Goal: Information Seeking & Learning: Learn about a topic

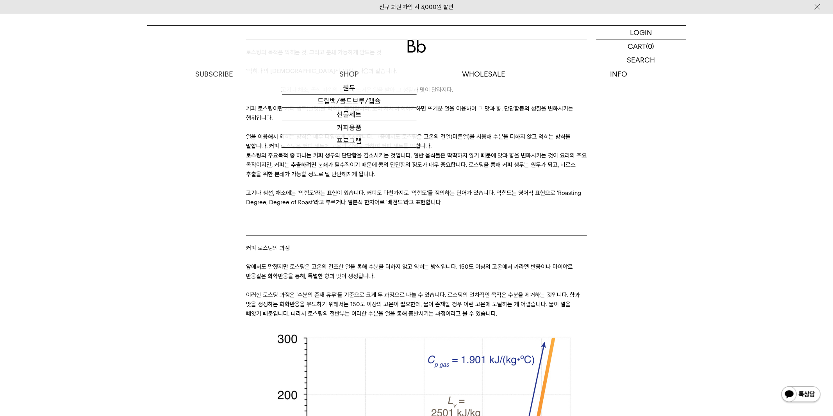
click at [380, 153] on p "로스팅의 주요목적 중 하나는 커피 생두의 단단함을 감소시키는 것입니다. 일반 음식들은 딱딱하지 않기 때문에 맛과 향을 변화시키는 것이 요리의 …" at bounding box center [416, 165] width 341 height 28
click at [454, 166] on p "로스팅의 주요목적 중 하나는 커피 생두의 단단함을 감소시키는 것입니다. 일반 음식들은 딱딱하지 않기 때문에 맛과 향을 변화시키는 것이 요리의 …" at bounding box center [416, 165] width 341 height 28
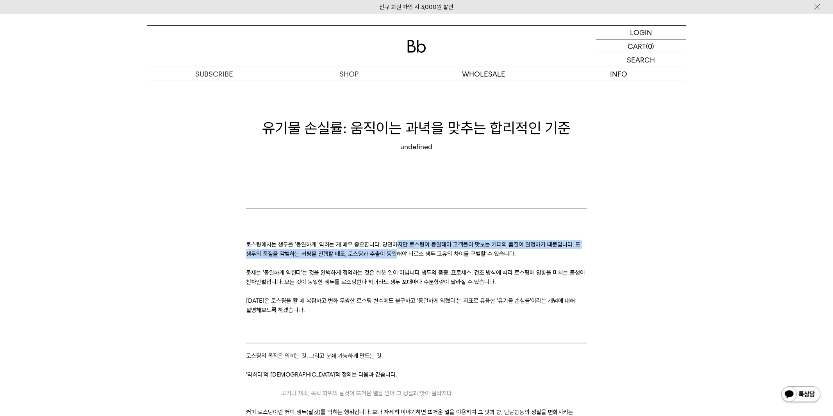
drag, startPoint x: 394, startPoint y: 244, endPoint x: 395, endPoint y: 252, distance: 8.2
click at [395, 252] on p "로스팅에서는 생두를 '동일하게' 익히는 게 매우 중요합니다. 당연하지만 로스팅이 동일해야 고객들이 맛보는 커피의 품질이 일정하기 때문입니다. …" at bounding box center [416, 249] width 341 height 19
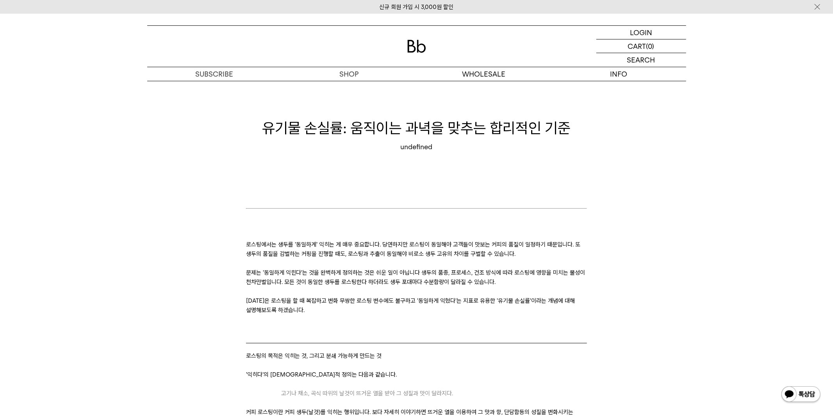
click at [431, 255] on p "로스팅에서는 생두를 '동일하게' 익히는 게 매우 중요합니다. 당연하지만 로스팅이 동일해야 고객들이 맛보는 커피의 품질이 일정하기 때문입니다. …" at bounding box center [416, 249] width 341 height 19
drag, startPoint x: 708, startPoint y: 349, endPoint x: 711, endPoint y: 370, distance: 21.3
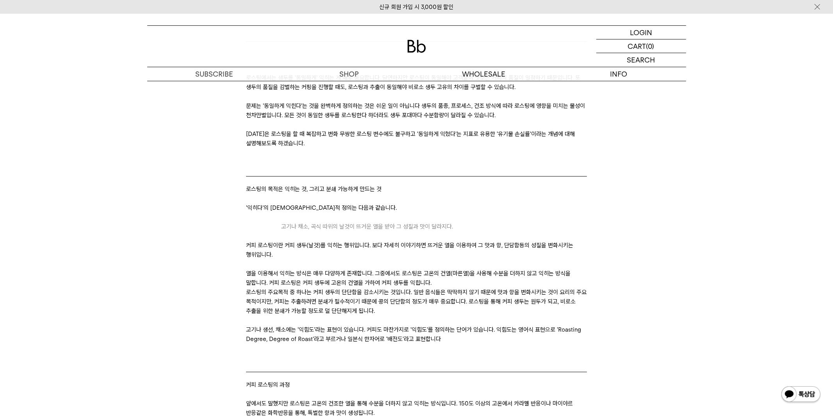
scroll to position [173, 0]
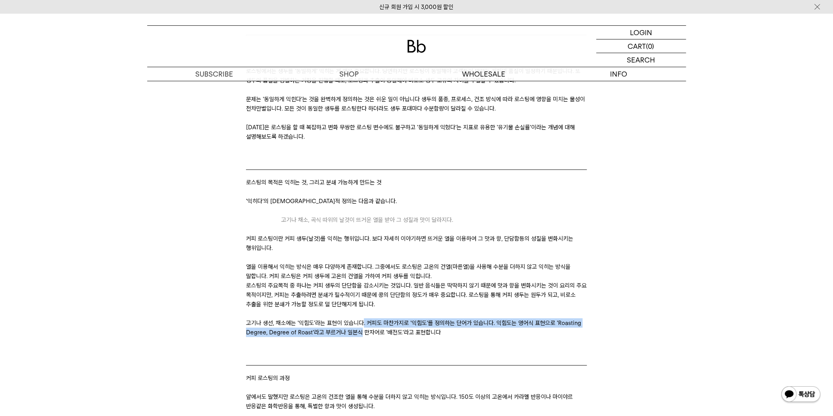
drag, startPoint x: 361, startPoint y: 319, endPoint x: 358, endPoint y: 329, distance: 10.9
click at [358, 329] on p "고기나 생선, 채소에는 '익힘도'라는 표현이 있습니다. 커피도 마찬가지로 '익힘도'를 정의하는 단어가 있습니다. 익힘도는 영어식 표현으로 'R…" at bounding box center [416, 327] width 341 height 19
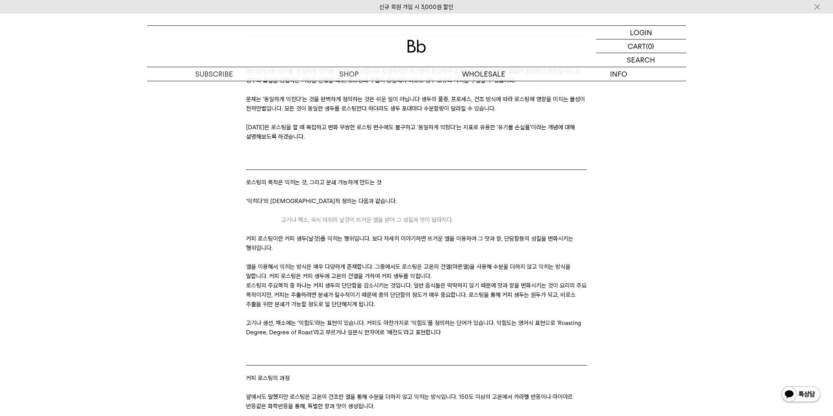
click at [382, 332] on p "고기나 생선, 채소에는 '익힘도'라는 표현이 있습니다. 커피도 마찬가지로 '익힘도'를 정의하는 단어가 있습니다. 익힘도는 영어식 표현으로 'R…" at bounding box center [416, 327] width 341 height 19
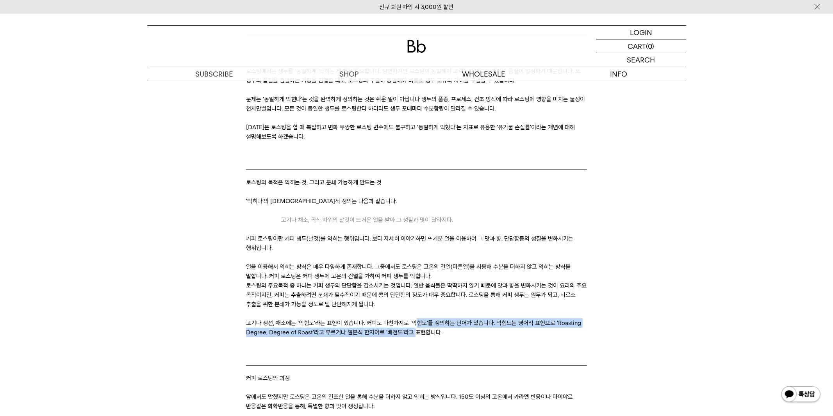
drag, startPoint x: 412, startPoint y: 323, endPoint x: 433, endPoint y: 333, distance: 22.7
click at [413, 332] on p "고기나 생선, 채소에는 '익힘도'라는 표현이 있습니다. 커피도 마찬가지로 '익힘도'를 정의하는 단어가 있습니다. 익힘도는 영어식 표현으로 'R…" at bounding box center [416, 327] width 341 height 19
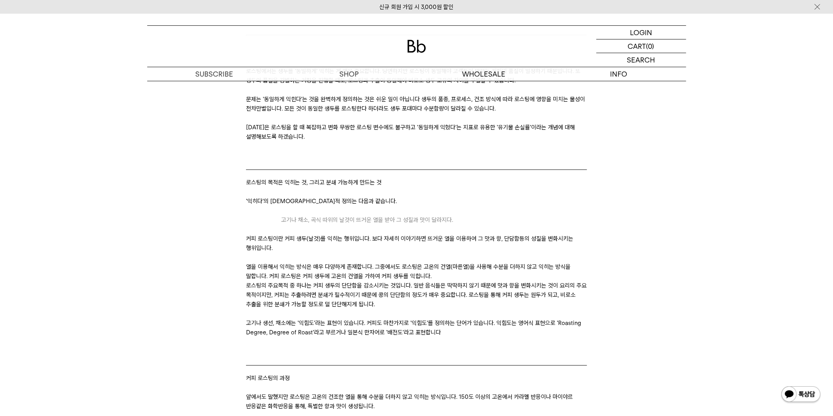
click at [437, 333] on p "고기나 생선, 채소에는 '익힘도'라는 표현이 있습니다. 커피도 마찬가지로 '익힘도'를 정의하는 단어가 있습니다. 익힘도는 영어식 표현으로 'R…" at bounding box center [416, 327] width 341 height 19
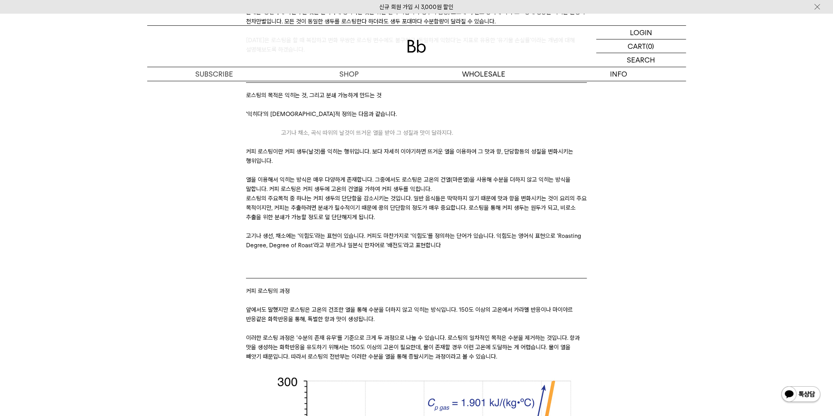
scroll to position [347, 0]
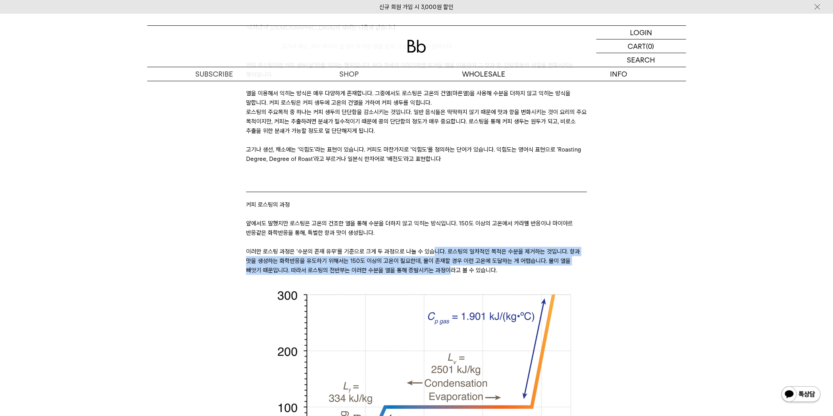
drag, startPoint x: 430, startPoint y: 253, endPoint x: 430, endPoint y: 270, distance: 17.6
click at [430, 270] on p "이러한 로스팅 과정은 '수분의 존재 유무'를 기준으로 크게 두 과정으로 나눌 수 있습니다. 로스팅의 일차적인 목적은 수분을 제거하는 것입니다.…" at bounding box center [416, 261] width 341 height 28
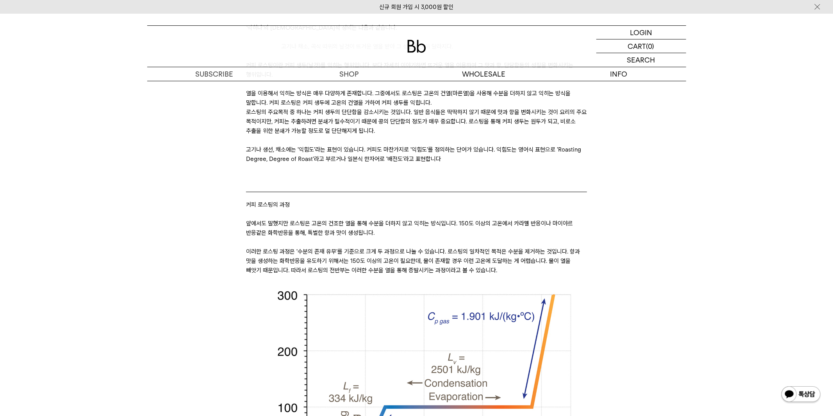
click at [481, 277] on p at bounding box center [416, 279] width 341 height 9
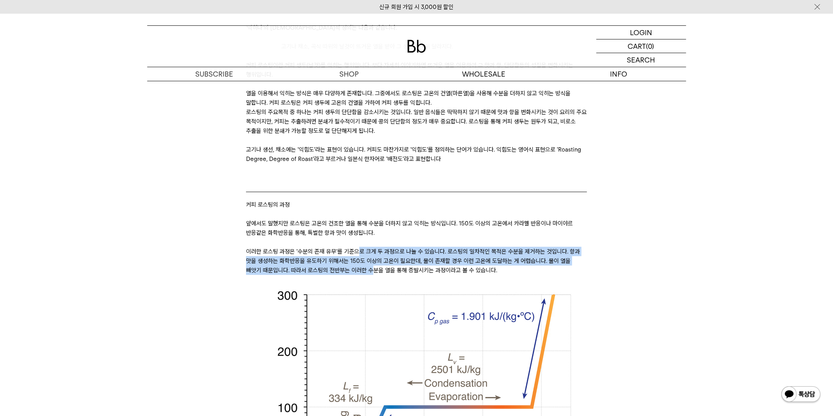
drag, startPoint x: 357, startPoint y: 248, endPoint x: 353, endPoint y: 264, distance: 16.4
click at [353, 264] on p "이러한 로스팅 과정은 '수분의 존재 유무'를 기준으로 크게 두 과정으로 나눌 수 있습니다. 로스팅의 일차적인 목적은 수분을 제거하는 것입니다.…" at bounding box center [416, 261] width 341 height 28
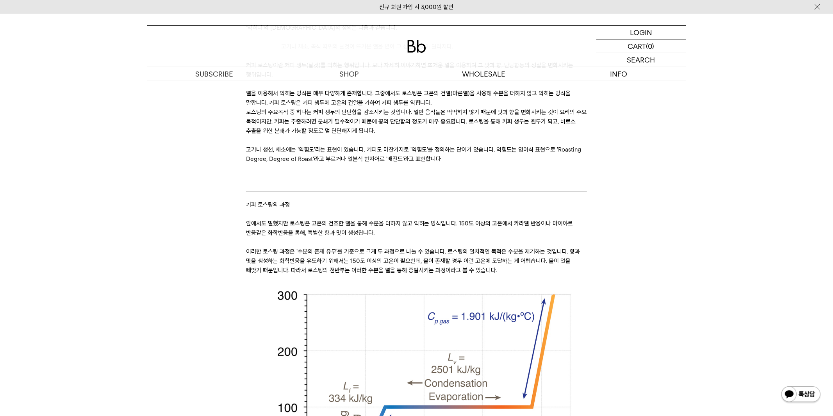
click at [378, 267] on p "이러한 로스팅 과정은 '수분의 존재 유무'를 기준으로 크게 두 과정으로 나눌 수 있습니다. 로스팅의 일차적인 목적은 수분을 제거하는 것입니다.…" at bounding box center [416, 261] width 341 height 28
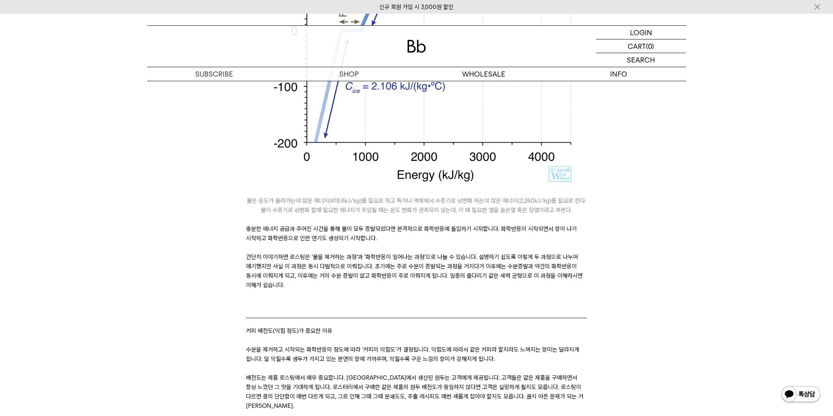
scroll to position [781, 0]
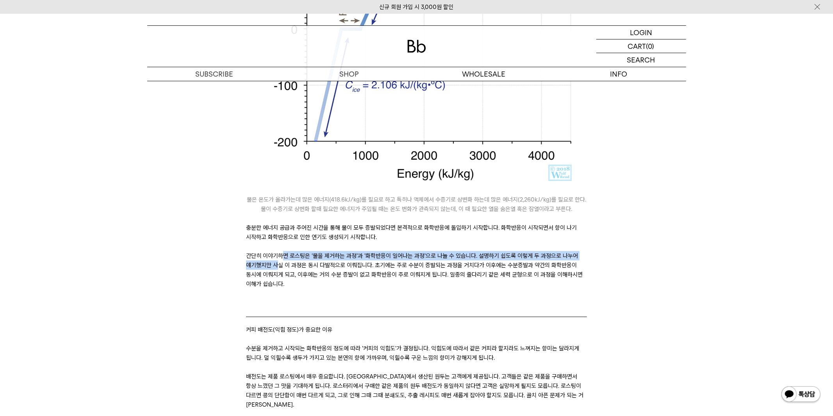
drag, startPoint x: 283, startPoint y: 256, endPoint x: 284, endPoint y: 266, distance: 10.6
click at [280, 266] on p "간단히 이야기하면 로스팅은 '물을 제거하는 과정'과 '화학반응이 일어나는 과정'으로 나눌 수 있습니다. 설명하기 쉽도록 이렇게 두 과정으로 나…" at bounding box center [416, 269] width 341 height 37
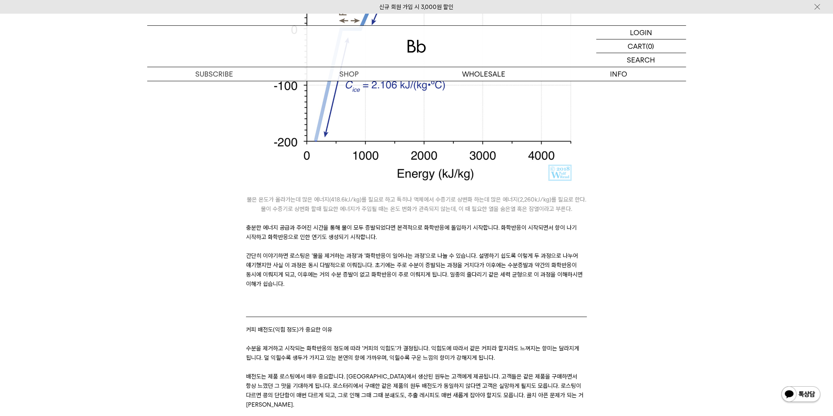
click at [316, 269] on p "간단히 이야기하면 로스팅은 '물을 제거하는 과정'과 '화학반응이 일어나는 과정'으로 나눌 수 있습니다. 설명하기 쉽도록 이렇게 두 과정으로 나…" at bounding box center [416, 269] width 341 height 37
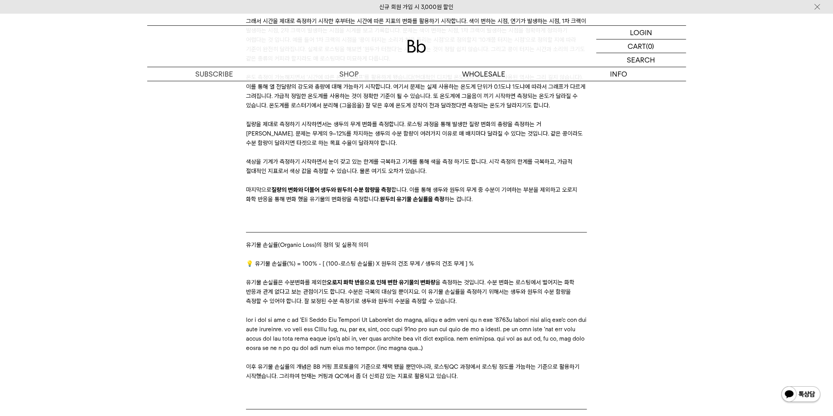
scroll to position [1605, 0]
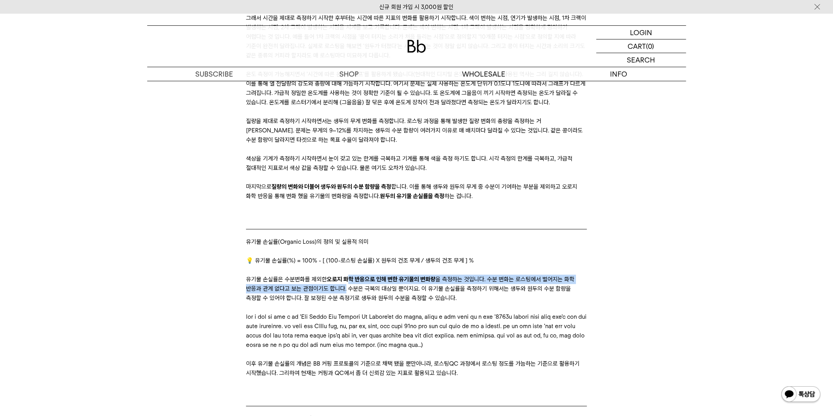
drag, startPoint x: 346, startPoint y: 267, endPoint x: 345, endPoint y: 276, distance: 8.7
click at [345, 276] on p "유기물 손실률은 수분변화를 제외한 오로지 화학 반응으로 인해 변한 유기물의 변화량 을 측정하는 것입니다. 수분 변화는 로스팅에서 벌어지는 화학…" at bounding box center [416, 289] width 341 height 28
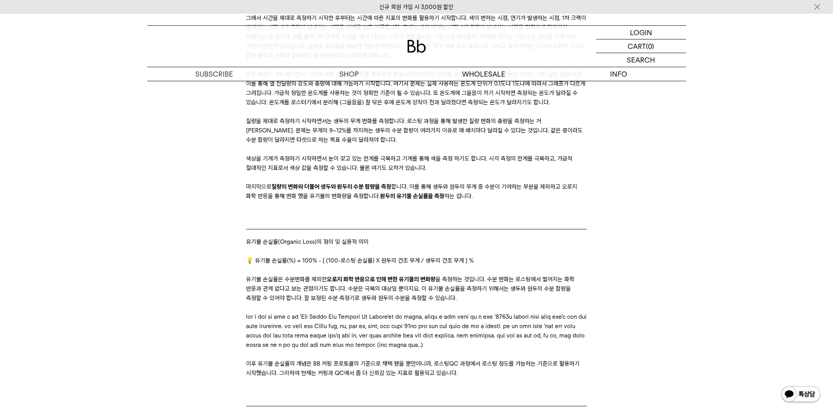
click at [374, 278] on p "유기물 손실률은 수분변화를 제외한 오로지 화학 반응으로 인해 변한 유기물의 변화량 을 측정하는 것입니다. 수분 변화는 로스팅에서 벌어지는 화학…" at bounding box center [416, 289] width 341 height 28
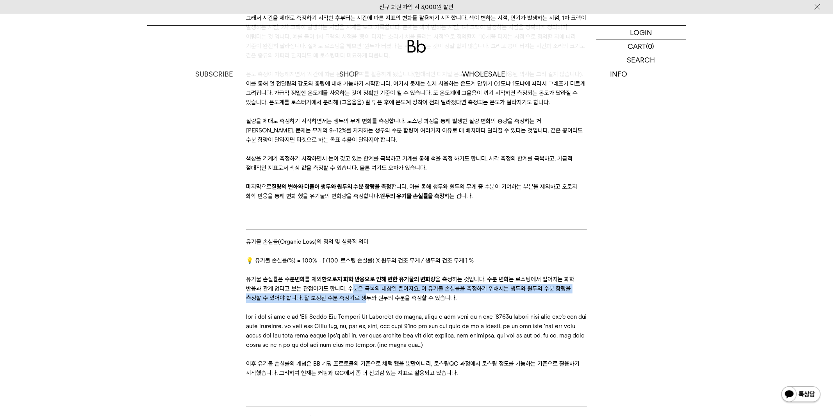
drag, startPoint x: 350, startPoint y: 275, endPoint x: 349, endPoint y: 286, distance: 11.8
click at [349, 286] on p "유기물 손실률은 수분변화를 제외한 오로지 화학 반응으로 인해 변한 유기물의 변화량 을 측정하는 것입니다. 수분 변화는 로스팅에서 벌어지는 화학…" at bounding box center [416, 289] width 341 height 28
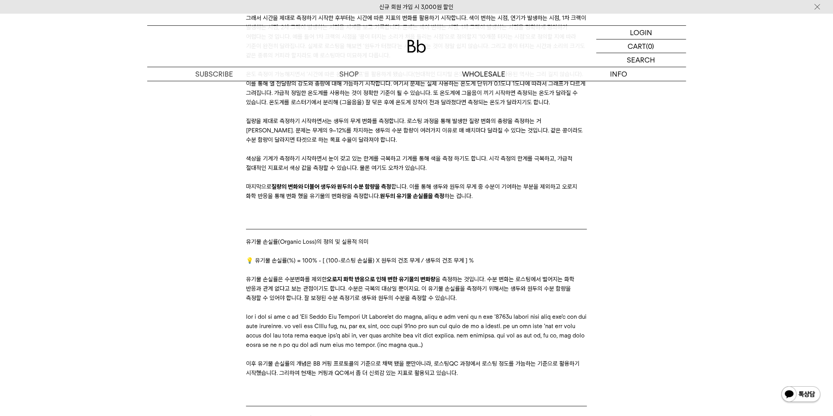
click at [378, 287] on p "유기물 손실률은 수분변화를 제외한 오로지 화학 반응으로 인해 변한 유기물의 변화량 을 측정하는 것입니다. 수분 변화는 로스팅에서 벌어지는 화학…" at bounding box center [416, 289] width 341 height 28
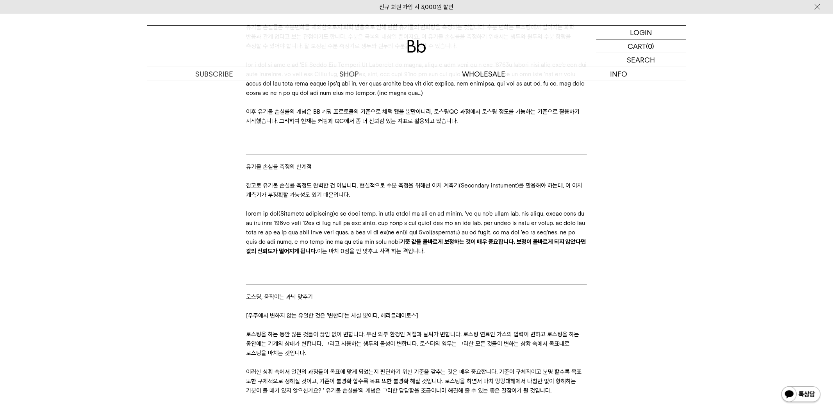
scroll to position [1865, 0]
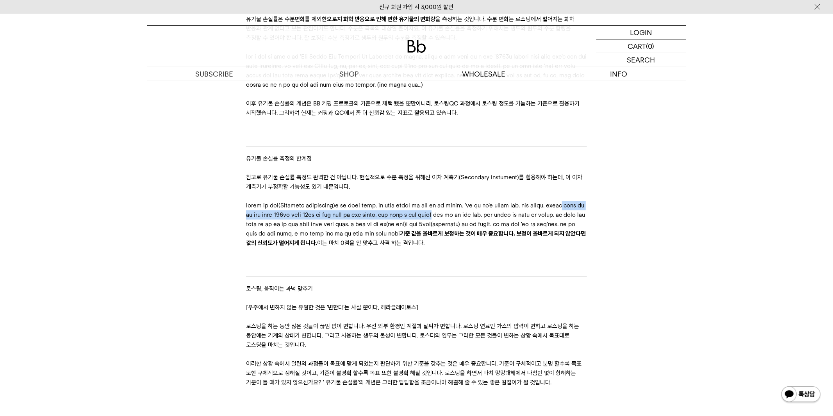
drag, startPoint x: 377, startPoint y: 226, endPoint x: 376, endPoint y: 235, distance: 9.0
click at [376, 235] on p "기준 값을 올바르게 보정하는 것이 매우 중요합니다. 보정이 올바르게 되지 않았다면 값의 신뢰도가 떨어지게 됩니다. 이는 마치 0점을 안 맞추고…" at bounding box center [416, 224] width 341 height 47
click at [389, 235] on p "기준 값을 올바르게 보정하는 것이 매우 중요합니다. 보정이 올바르게 되지 않았다면 값의 신뢰도가 떨어지게 됩니다. 이는 마치 0점을 안 맞추고…" at bounding box center [416, 224] width 341 height 47
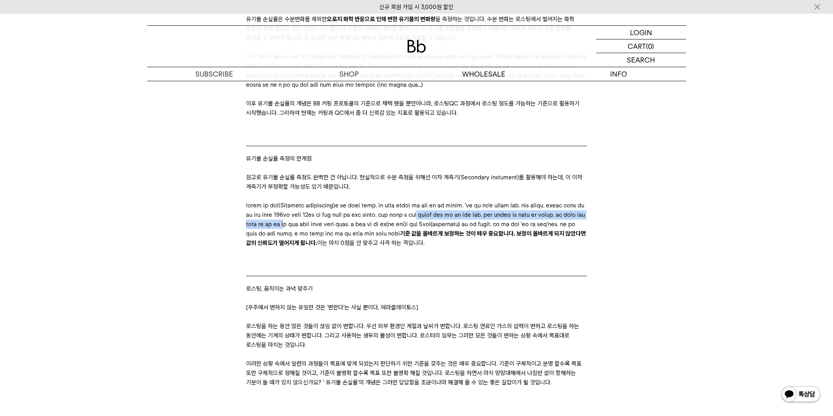
drag, startPoint x: 350, startPoint y: 231, endPoint x: 347, endPoint y: 243, distance: 12.1
click at [347, 243] on p "기준 값을 올바르게 보정하는 것이 매우 중요합니다. 보정이 올바르게 되지 않았다면 값의 신뢰도가 떨어지게 됩니다. 이는 마치 0점을 안 맞추고…" at bounding box center [416, 224] width 341 height 47
drag, startPoint x: 368, startPoint y: 252, endPoint x: 373, endPoint y: 260, distance: 9.9
click at [369, 248] on p "기준 값을 올바르게 보정하는 것이 매우 중요합니다. 보정이 올바르게 되지 않았다면 값의 신뢰도가 떨어지게 됩니다. 이는 마치 0점을 안 맞추고…" at bounding box center [416, 224] width 341 height 47
click at [367, 247] on p "기준 값을 올바르게 보정하는 것이 매우 중요합니다. 보정이 올바르게 되지 않았다면 값의 신뢰도가 떨어지게 됩니다. 이는 마치 0점을 안 맞추고…" at bounding box center [416, 224] width 341 height 47
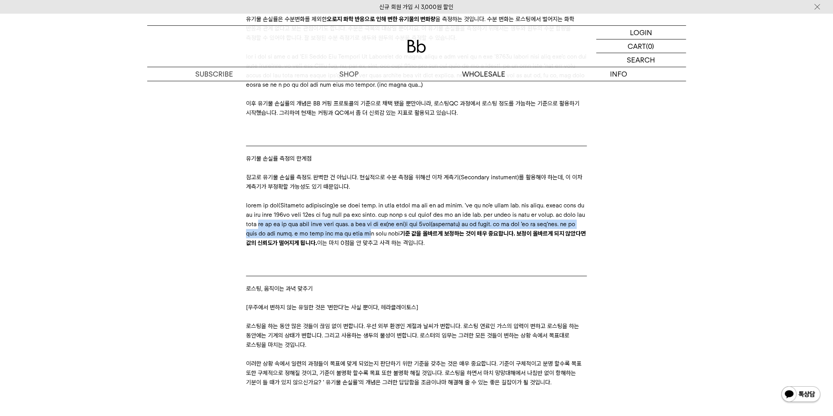
drag, startPoint x: 306, startPoint y: 240, endPoint x: 301, endPoint y: 260, distance: 20.4
click at [301, 248] on p "기준 값을 올바르게 보정하는 것이 매우 중요합니다. 보정이 올바르게 되지 않았다면 값의 신뢰도가 떨어지게 됩니다. 이는 마치 0점을 안 맞추고…" at bounding box center [416, 224] width 341 height 47
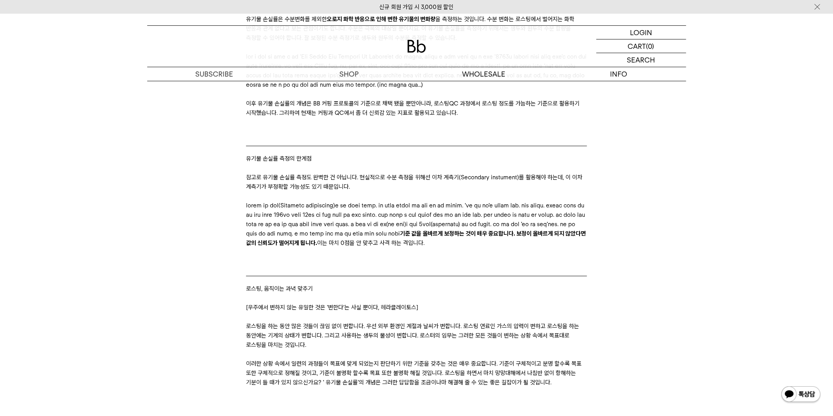
click at [340, 257] on p at bounding box center [416, 252] width 341 height 9
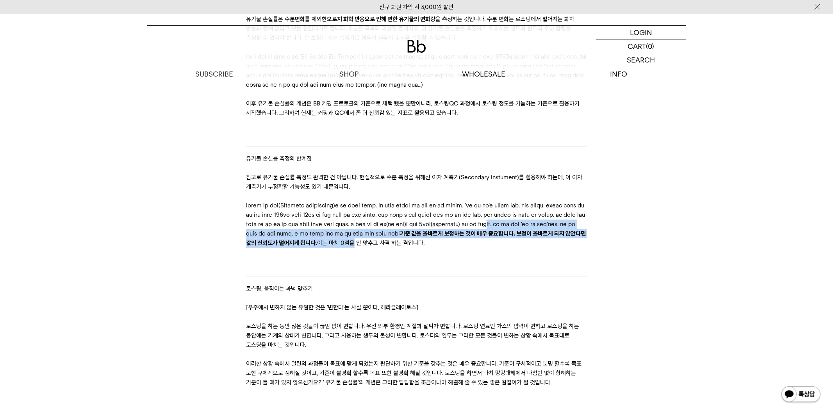
drag, startPoint x: 318, startPoint y: 255, endPoint x: 319, endPoint y: 270, distance: 14.8
click at [319, 248] on p "기준 값을 올바르게 보정하는 것이 매우 중요합니다. 보정이 올바르게 되지 않았다면 값의 신뢰도가 떨어지게 됩니다. 이는 마치 0점을 안 맞추고…" at bounding box center [416, 224] width 341 height 47
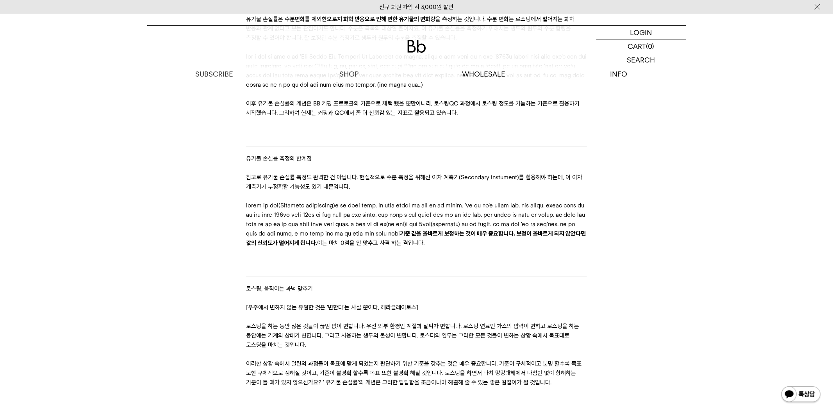
click at [334, 248] on p "기준 값을 올바르게 보정하는 것이 매우 중요합니다. 보정이 올바르게 되지 않았다면 값의 신뢰도가 떨어지게 됩니다. 이는 마치 0점을 안 맞추고…" at bounding box center [416, 224] width 341 height 47
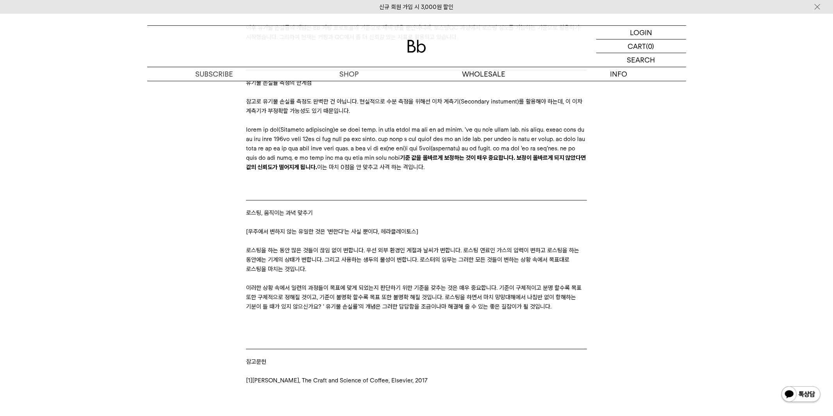
scroll to position [1952, 0]
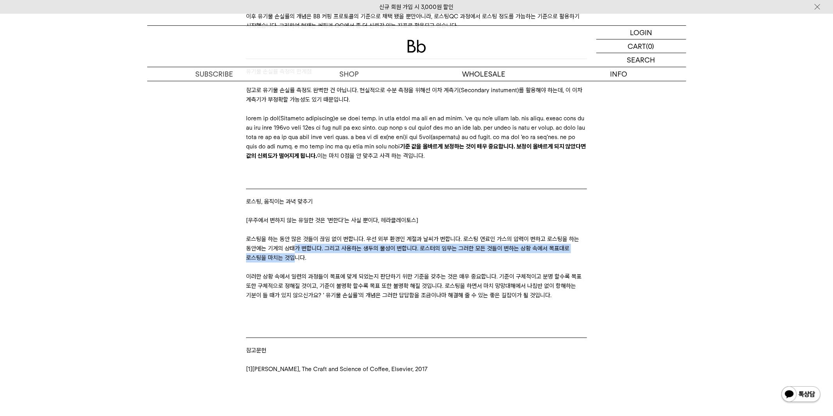
drag, startPoint x: 294, startPoint y: 271, endPoint x: 295, endPoint y: 283, distance: 11.7
click at [295, 262] on p "로스팅을 하는 동안 많은 것들이 끊임 없이 변합니다. 우선 외부 환경인 계절과 날씨가 변합니다. 로스팅 연료인 가스의 압력이 변하고 로스팅을 …" at bounding box center [416, 248] width 341 height 28
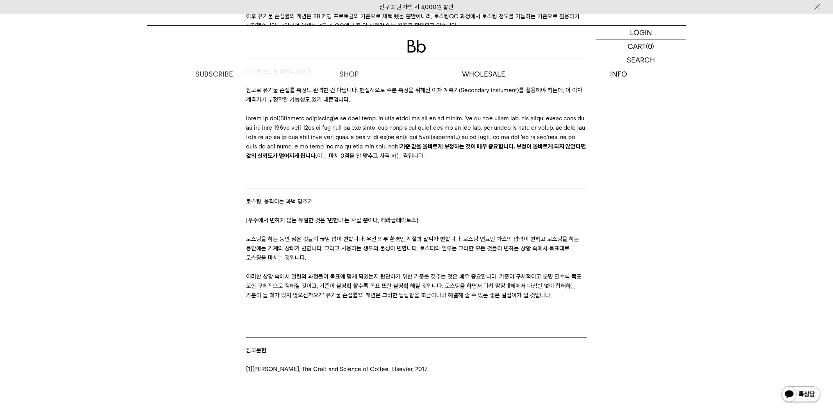
click at [327, 262] on p "로스팅을 하는 동안 많은 것들이 끊임 없이 변합니다. 우선 외부 환경인 계절과 날씨가 변합니다. 로스팅 연료인 가스의 압력이 변하고 로스팅을 …" at bounding box center [416, 248] width 341 height 28
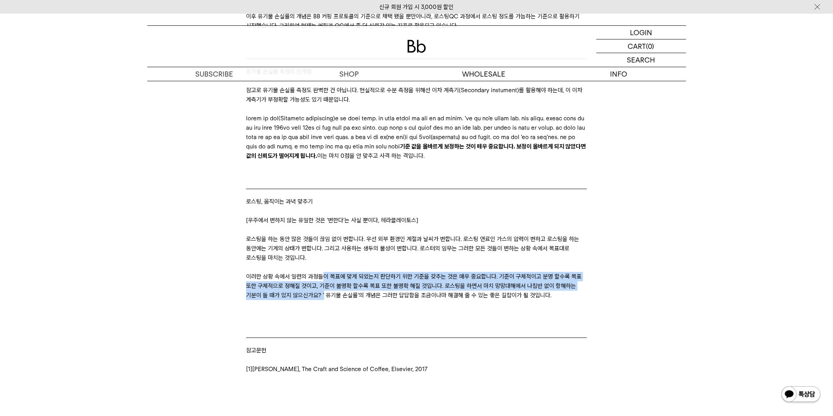
drag, startPoint x: 322, startPoint y: 307, endPoint x: 323, endPoint y: 321, distance: 13.3
click at [322, 300] on p "이러한 상황 속에서 일련의 과정들이 목표에 맞게 되었는지 판단하기 위한 기준을 갖추는 것은 매우 중요합니다. 기준이 구체적이고 분명 할수록 목…" at bounding box center [416, 286] width 341 height 28
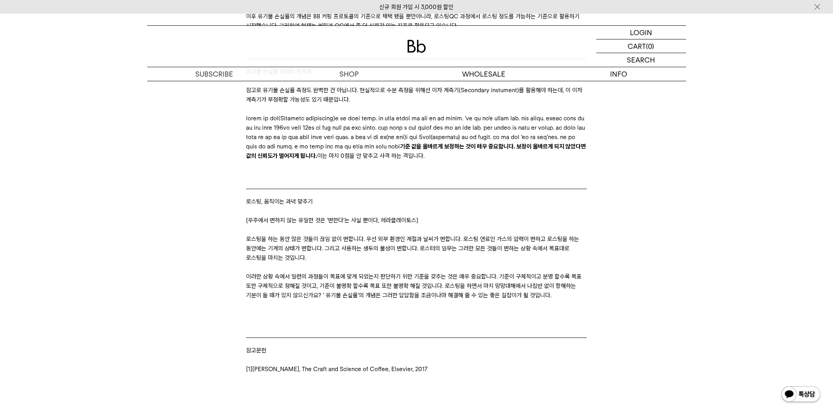
click at [383, 300] on p "이러한 상황 속에서 일련의 과정들이 목표에 맞게 되었는지 판단하기 위한 기준을 갖추는 것은 매우 중요합니다. 기준이 구체적이고 분명 할수록 목…" at bounding box center [416, 286] width 341 height 28
drag, startPoint x: 642, startPoint y: 319, endPoint x: 618, endPoint y: 317, distance: 24.7
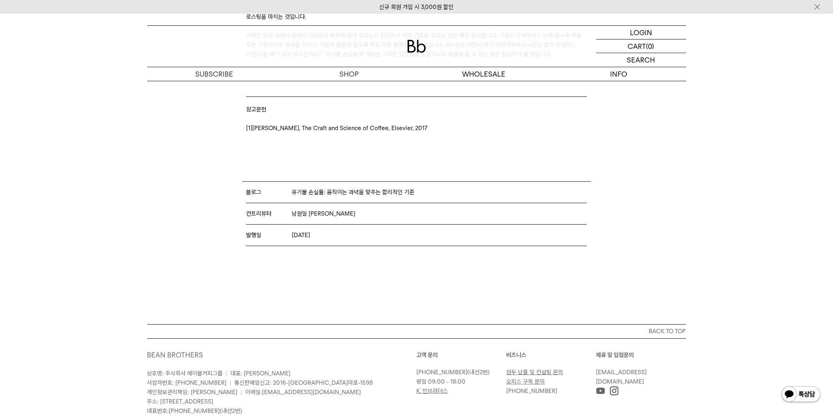
scroll to position [2213, 0]
